Goal: Task Accomplishment & Management: Use online tool/utility

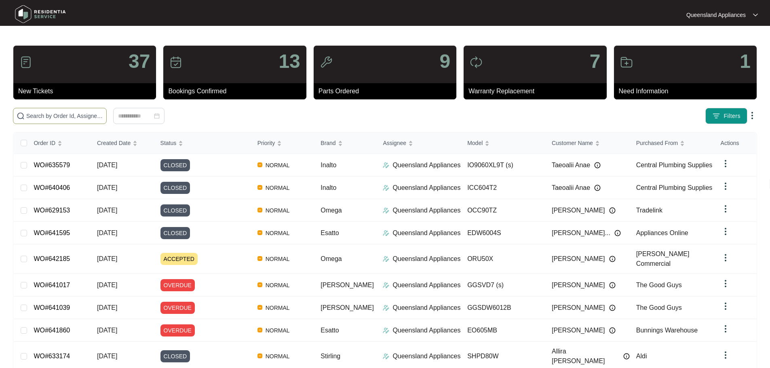
click at [103, 113] on input "text" at bounding box center [64, 115] width 77 height 9
paste input "639213"
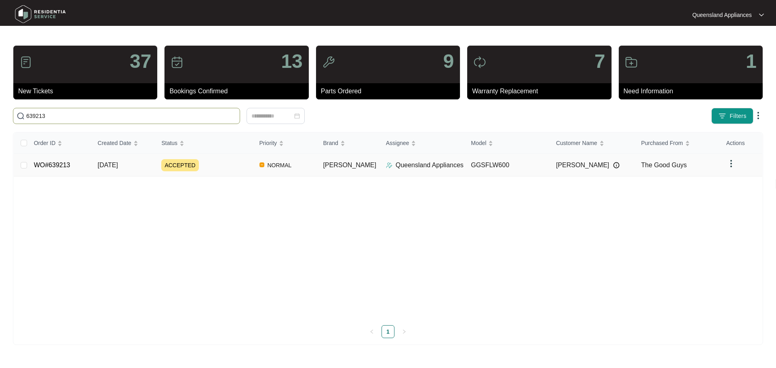
type input "639213"
click at [225, 166] on div "ACCEPTED" at bounding box center [206, 165] width 91 height 12
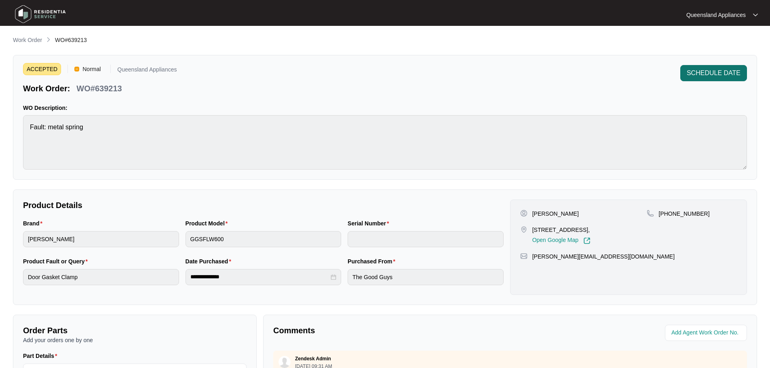
click at [703, 72] on span "SCHEDULE DATE" at bounding box center [713, 73] width 54 height 10
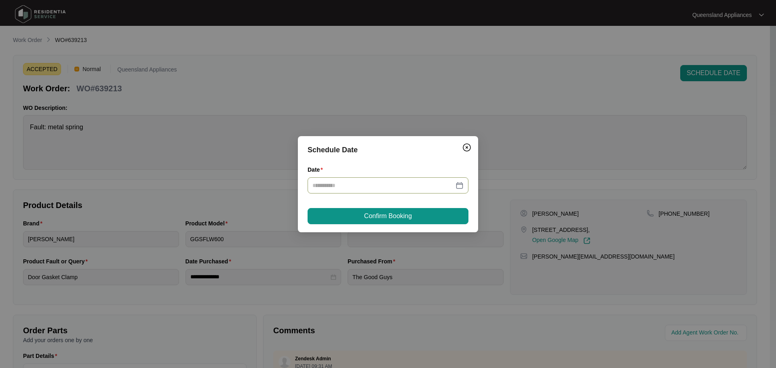
click at [460, 185] on div at bounding box center [387, 185] width 151 height 9
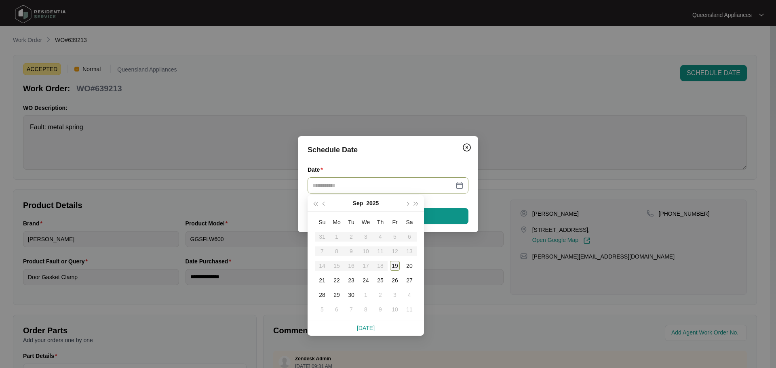
type input "**********"
click at [395, 267] on div "19" at bounding box center [395, 266] width 10 height 10
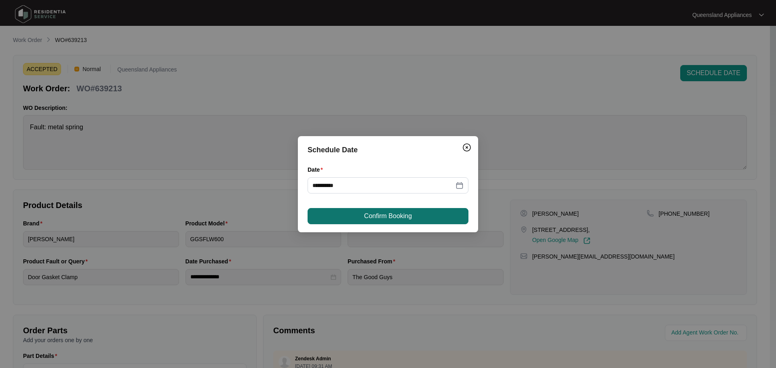
click at [401, 214] on span "Confirm Booking" at bounding box center [388, 216] width 48 height 10
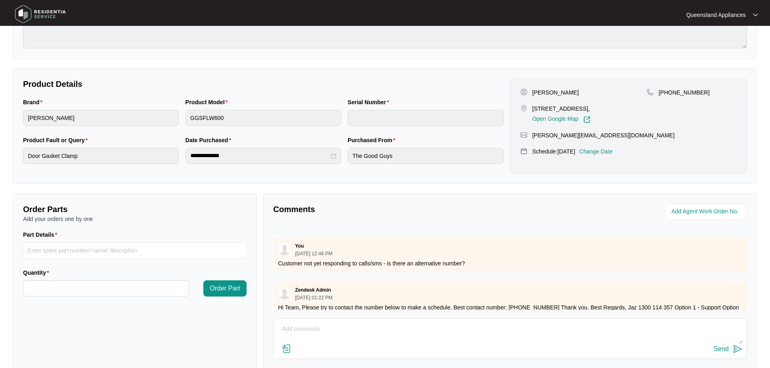
scroll to position [121, 0]
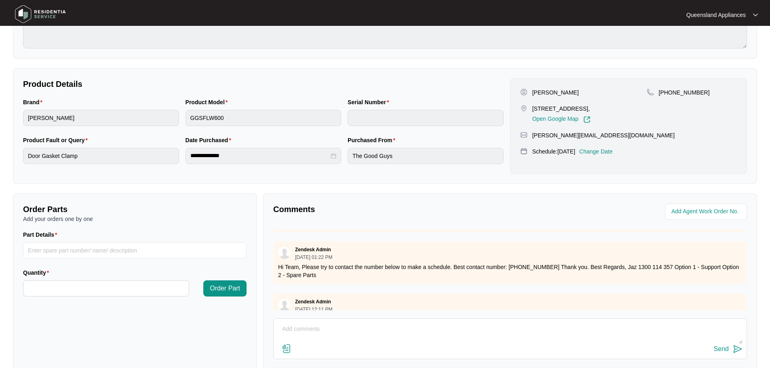
click at [738, 348] on img at bounding box center [737, 349] width 10 height 10
click at [331, 319] on div "Send" at bounding box center [509, 338] width 473 height 41
drag, startPoint x: 326, startPoint y: 324, endPoint x: 337, endPoint y: 324, distance: 10.5
click at [326, 324] on textarea at bounding box center [510, 333] width 465 height 21
paste textarea "Called to Washing Machine where the retaining ring has come loose. GGSFLW600. T…"
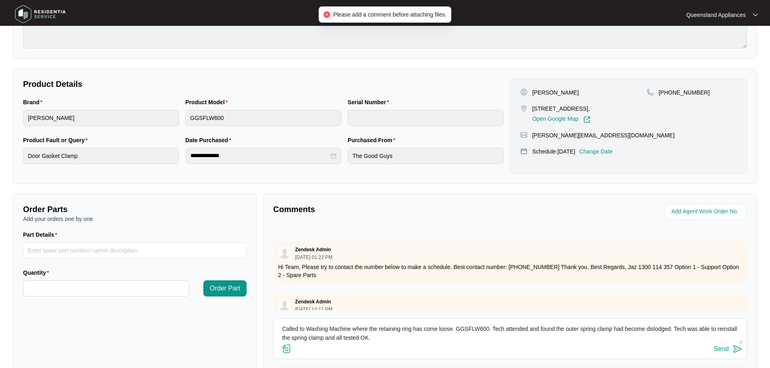
scroll to position [15, 0]
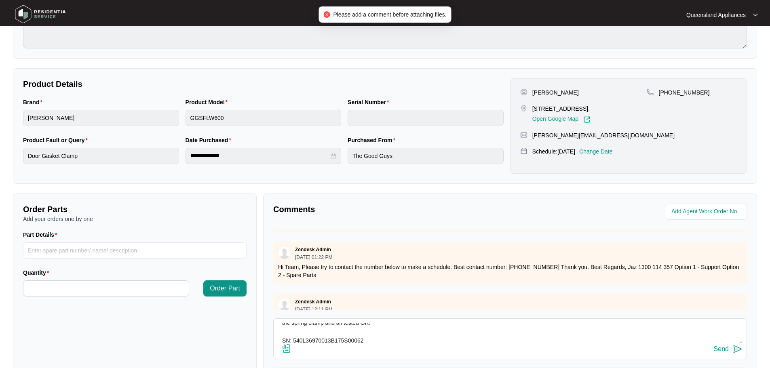
type textarea "Called to Washing Machine where the retaining ring has come loose. GGSFLW600. T…"
click at [738, 350] on img at bounding box center [737, 349] width 10 height 10
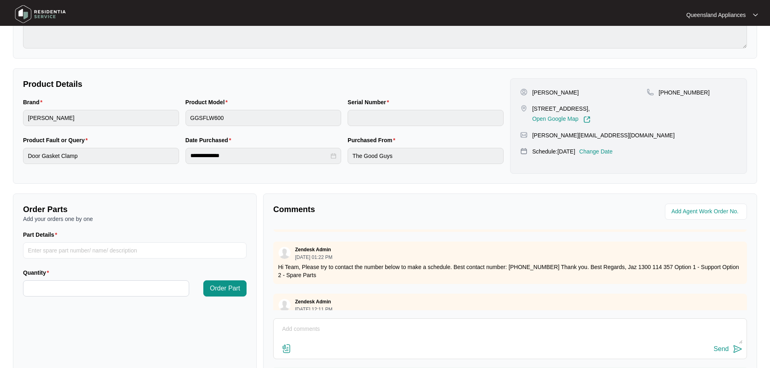
scroll to position [0, 0]
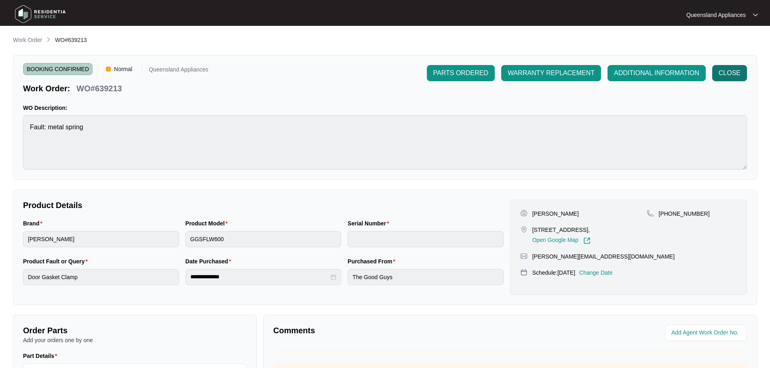
click at [721, 76] on span "CLOSE" at bounding box center [729, 73] width 22 height 10
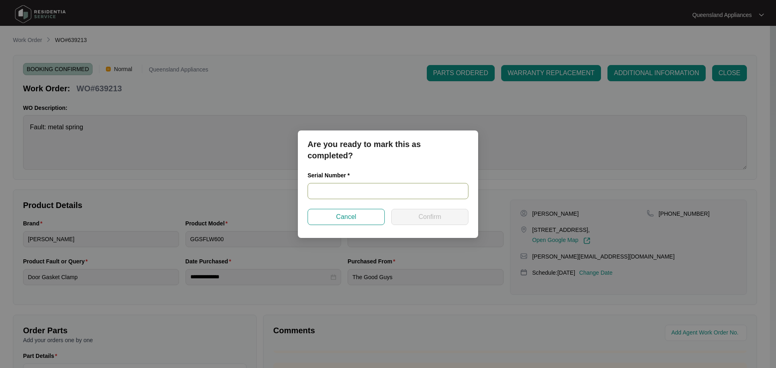
click at [345, 192] on input "text" at bounding box center [387, 191] width 161 height 16
paste input "540L36970013B175S00062"
type input "540L36970013B175S00062"
click at [427, 219] on span "Confirm" at bounding box center [429, 217] width 23 height 10
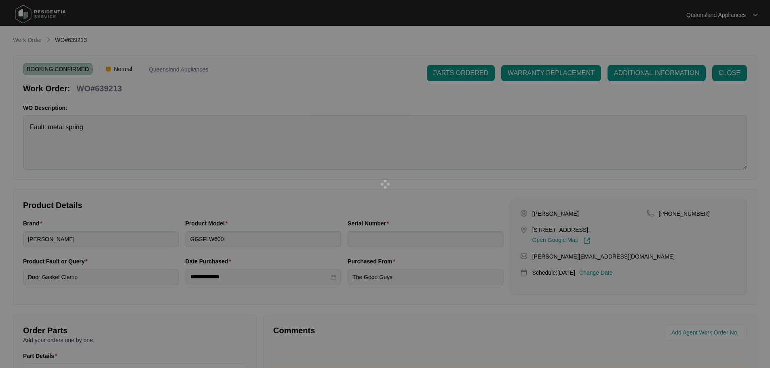
type input "540L36970013B175S00062"
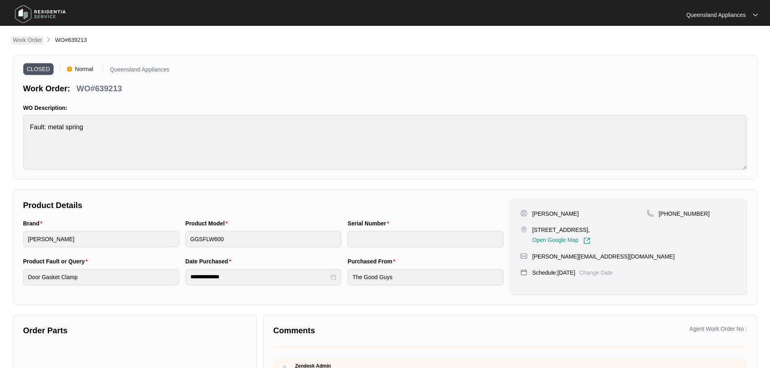
click at [42, 39] on p "Work Order" at bounding box center [27, 40] width 29 height 8
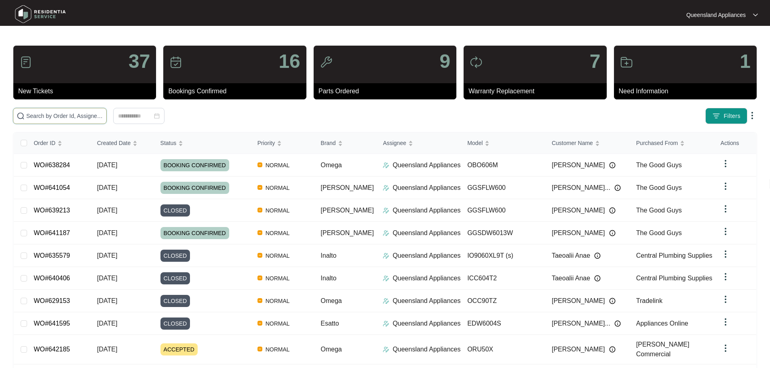
click at [103, 115] on input "text" at bounding box center [64, 115] width 77 height 9
paste input "629835"
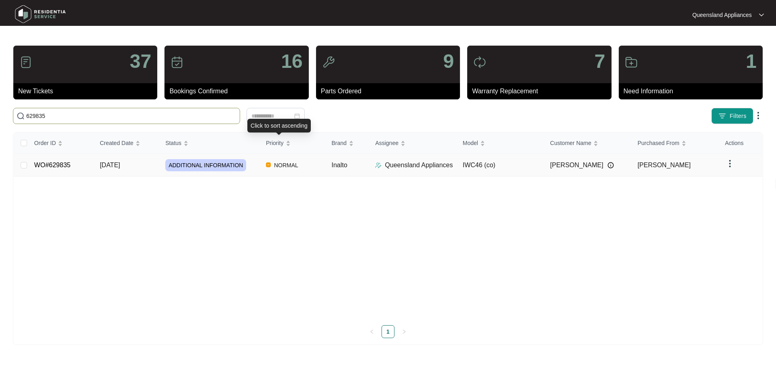
type input "629835"
click at [296, 159] on td "NORMAL" at bounding box center [291, 165] width 65 height 23
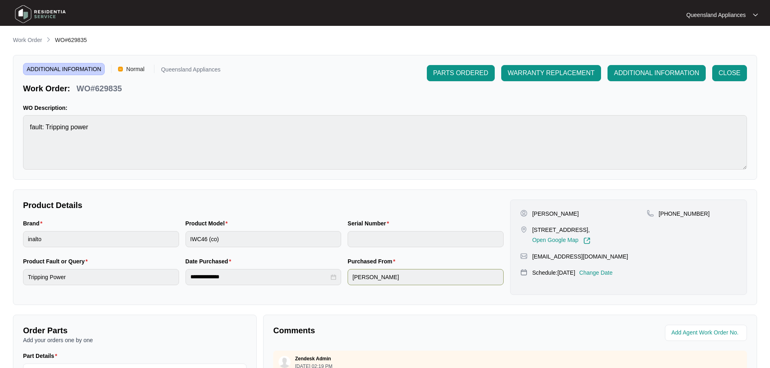
scroll to position [168, 0]
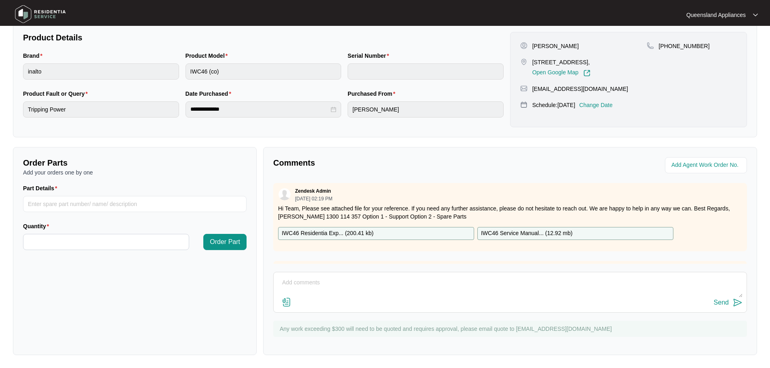
click at [669, 283] on textarea at bounding box center [510, 286] width 465 height 21
paste textarea "Called to 2 x Wine fridges tripping power. IWC46. Tech attended and was unable …"
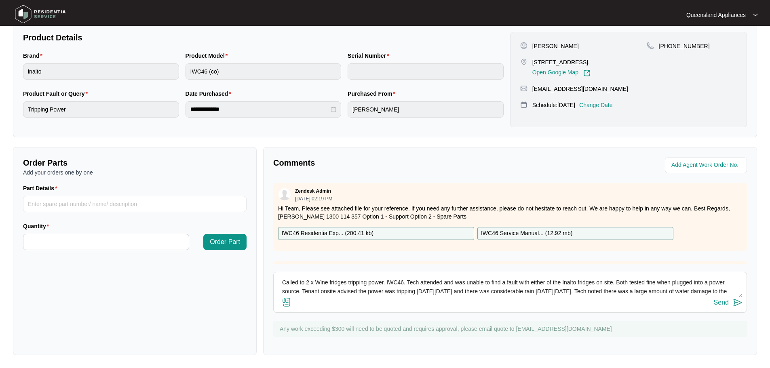
scroll to position [59, 0]
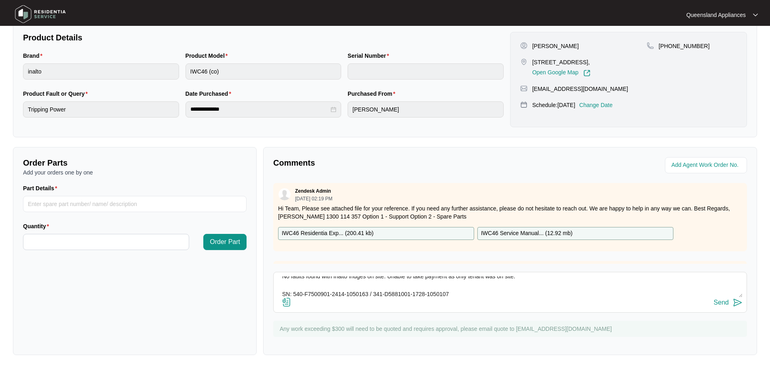
type textarea "Called to 2 x Wine fridges tripping power. IWC46. Tech attended and was unable …"
click at [739, 302] on img at bounding box center [737, 303] width 10 height 10
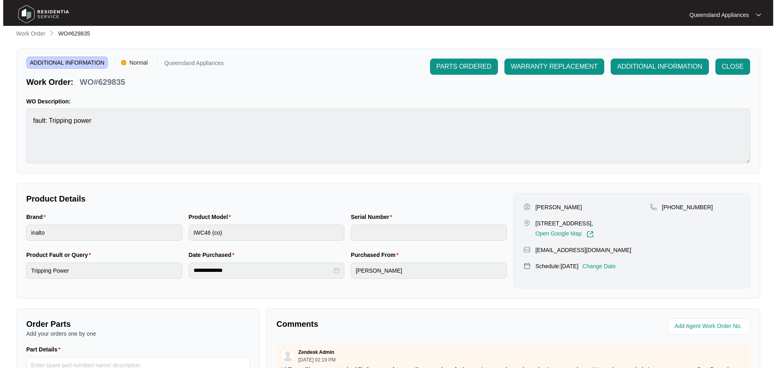
scroll to position [0, 0]
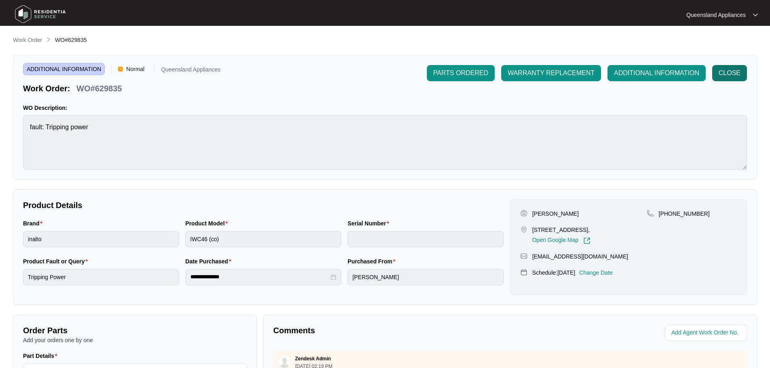
click at [739, 77] on span "CLOSE" at bounding box center [729, 73] width 22 height 10
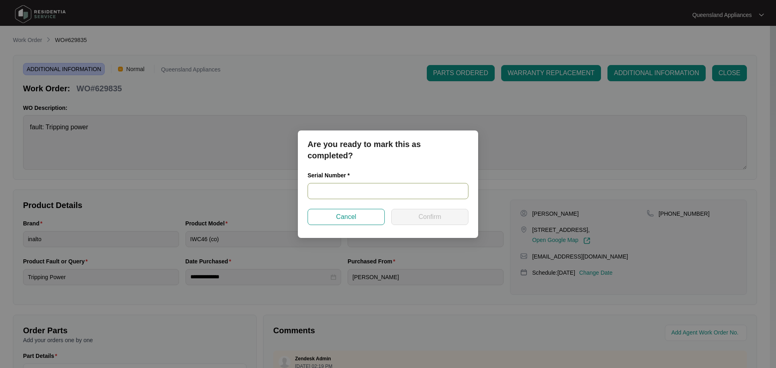
click at [360, 192] on input "text" at bounding box center [387, 191] width 161 height 16
paste input "540-F7500901-2414-1050163 / 341-D5881001-1728-1050107"
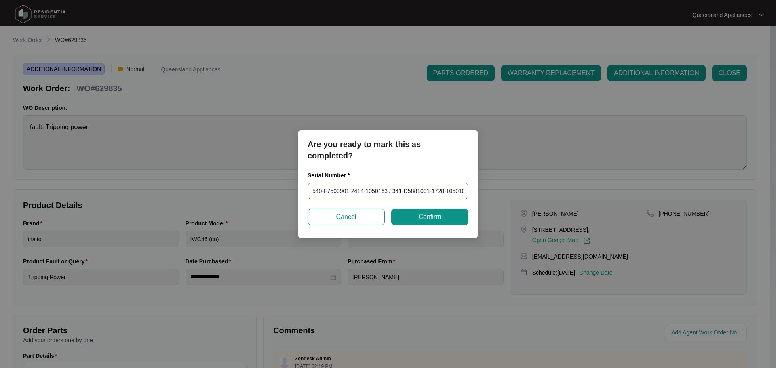
scroll to position [0, 2]
type input "540-F7500901-2414-1050163 / 341-D5881001-1728-1050107"
click at [425, 218] on span "Confirm" at bounding box center [429, 217] width 23 height 10
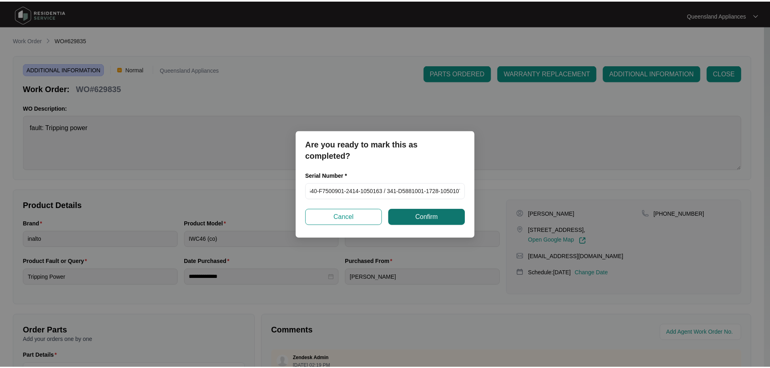
scroll to position [0, 0]
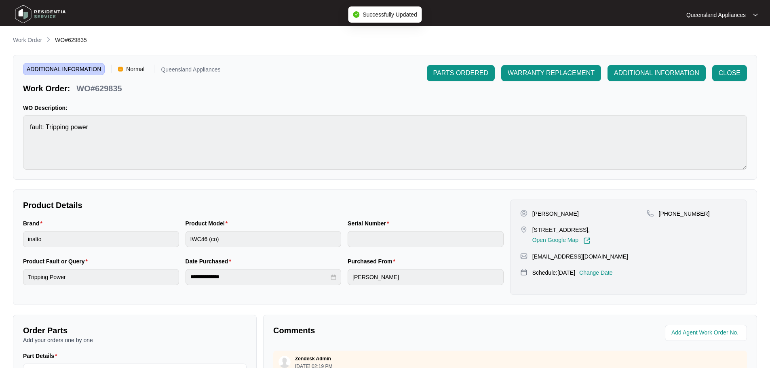
type input "540-F7500901-2414-1050163 / 341-D5881001-1728-1050107"
